Goal: Check status: Check status

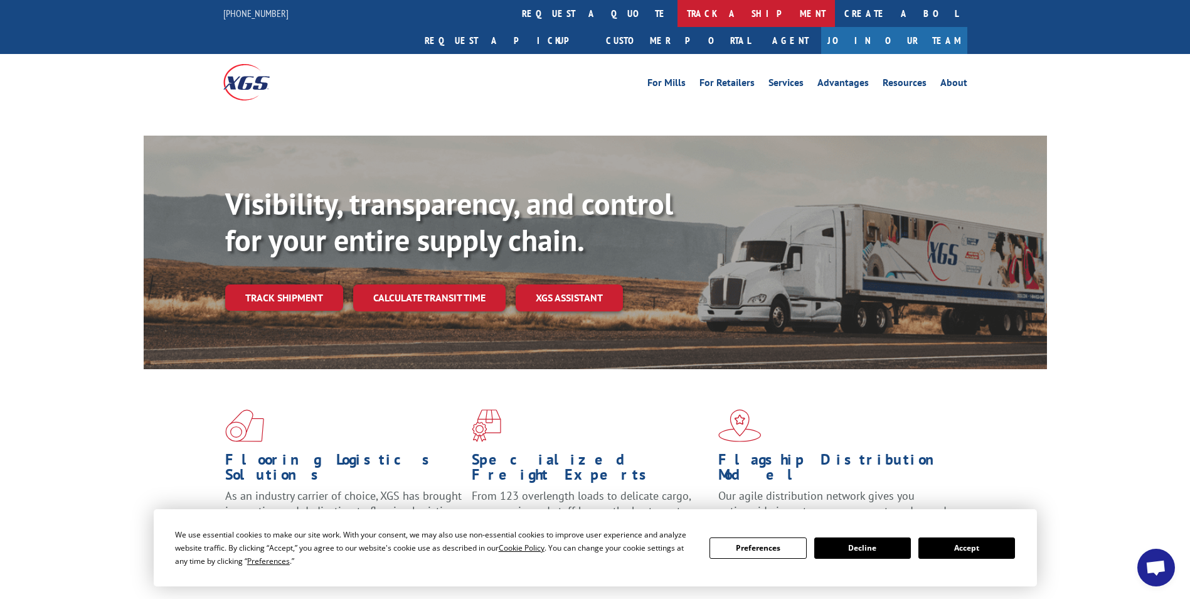
click at [678, 14] on link "track a shipment" at bounding box center [757, 13] width 158 height 27
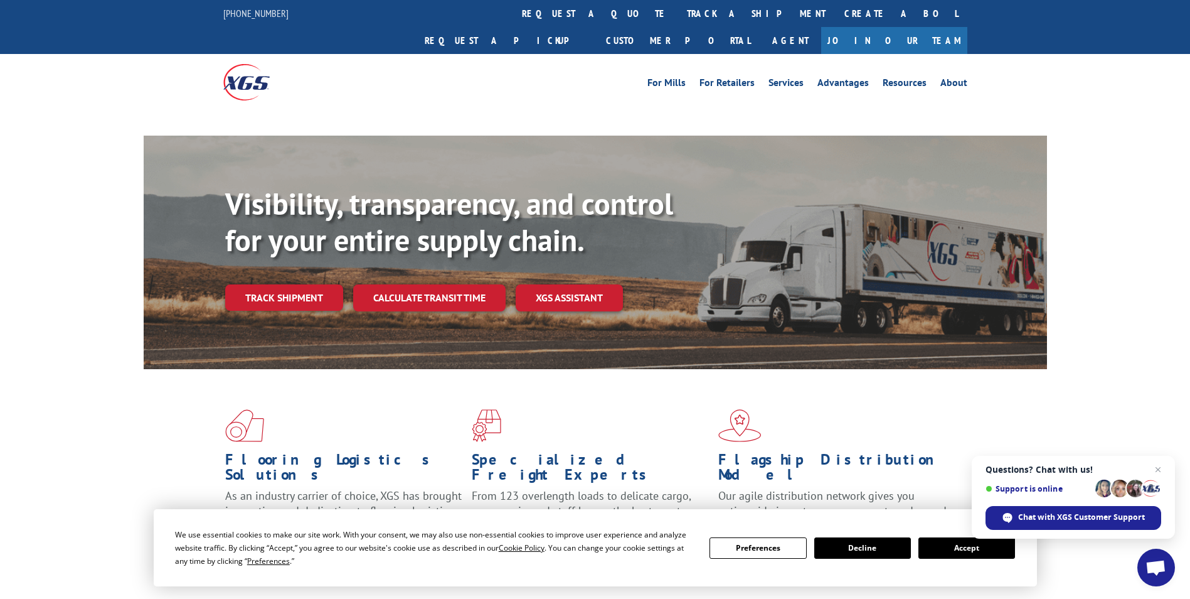
click at [946, 552] on button "Accept" at bounding box center [967, 547] width 97 height 21
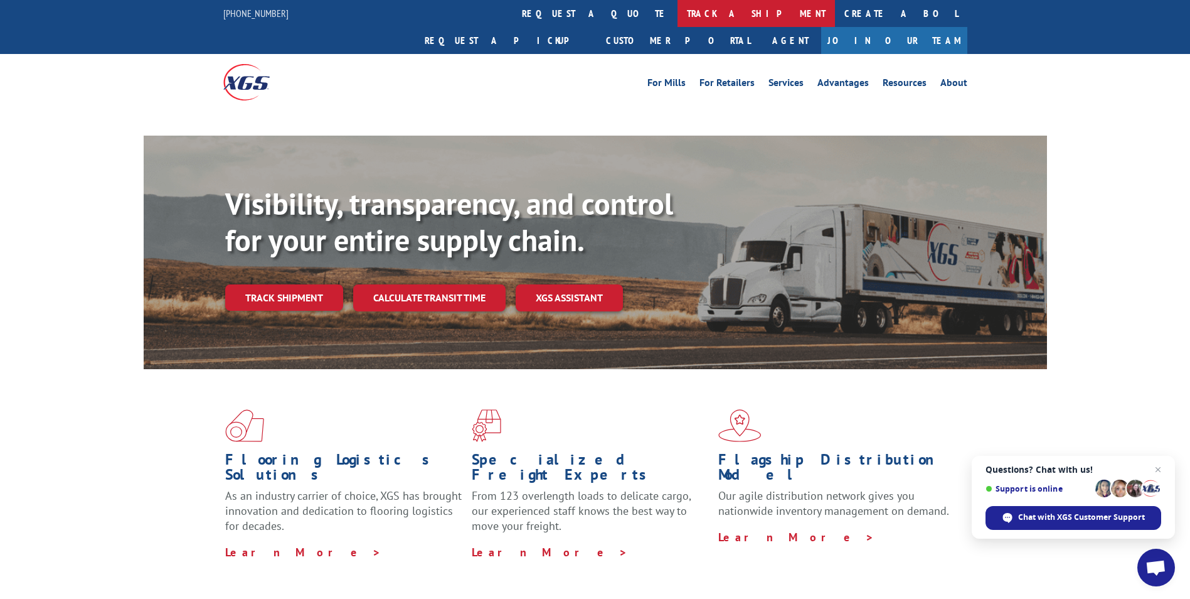
click at [678, 15] on link "track a shipment" at bounding box center [757, 13] width 158 height 27
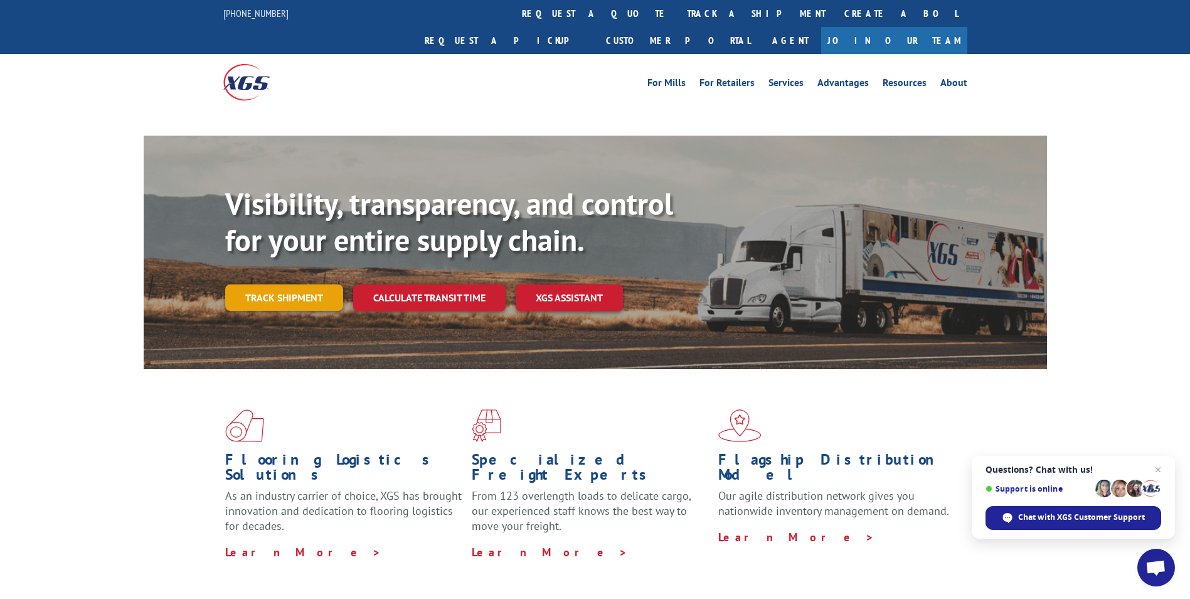
click at [272, 284] on link "Track shipment" at bounding box center [284, 297] width 118 height 26
click at [294, 270] on div "Visibility, transparency, and control for your entire supply chain. Track shipm…" at bounding box center [636, 273] width 822 height 175
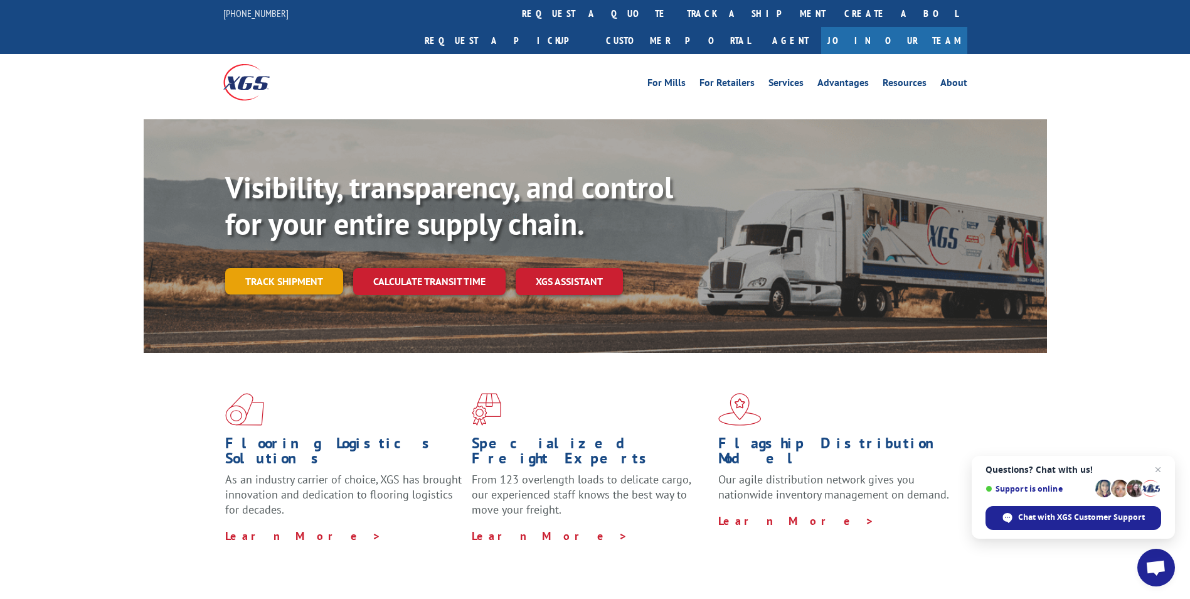
click at [270, 268] on link "Track shipment" at bounding box center [284, 281] width 118 height 26
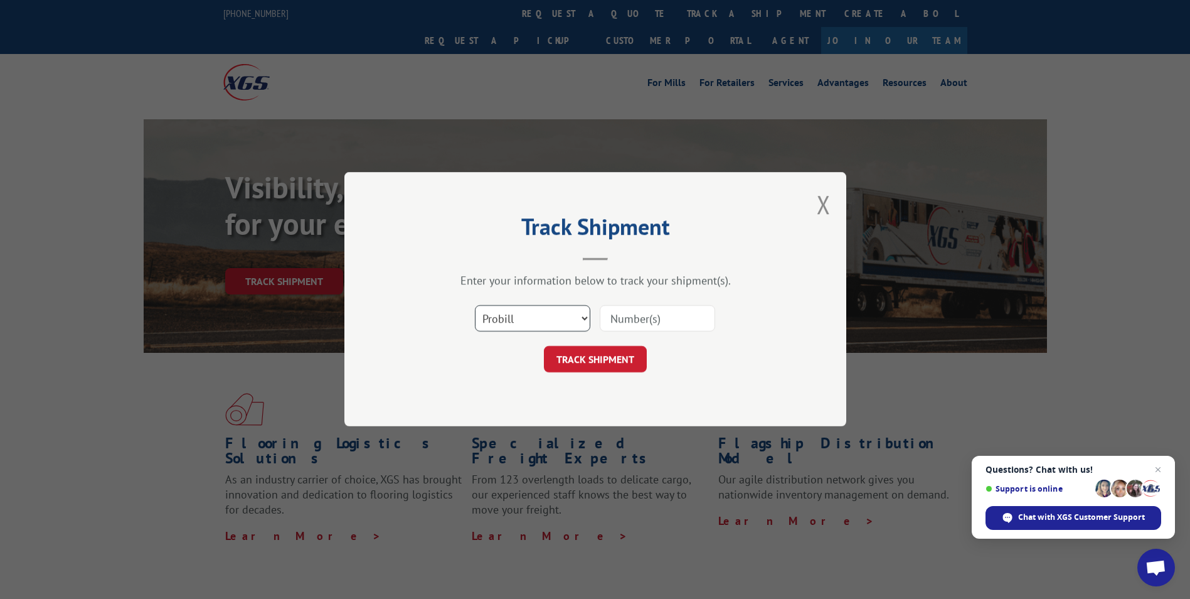
click at [565, 318] on select "Select category... Probill BOL PO" at bounding box center [532, 319] width 115 height 26
click at [692, 322] on input at bounding box center [657, 319] width 115 height 26
paste input "17564820"
type input "17564820"
click at [619, 349] on button "TRACK SHIPMENT" at bounding box center [595, 359] width 103 height 26
